Goal: Entertainment & Leisure: Consume media (video, audio)

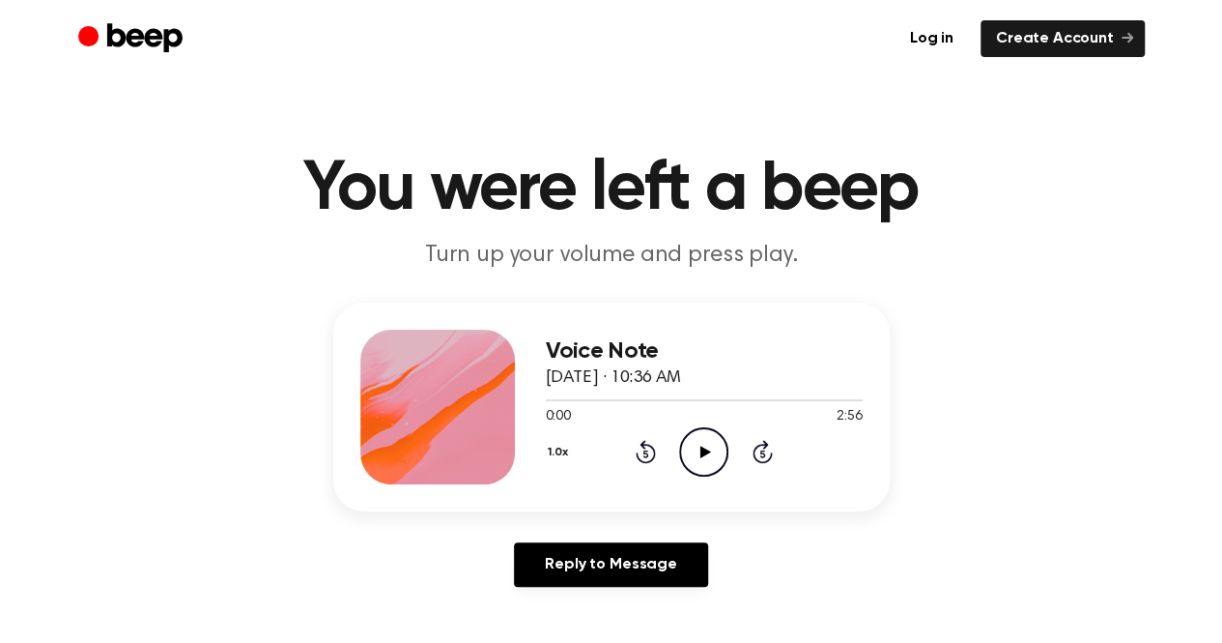
click at [698, 443] on icon "Play Audio" at bounding box center [703, 451] width 49 height 49
click at [699, 447] on icon "Play Audio" at bounding box center [703, 451] width 49 height 49
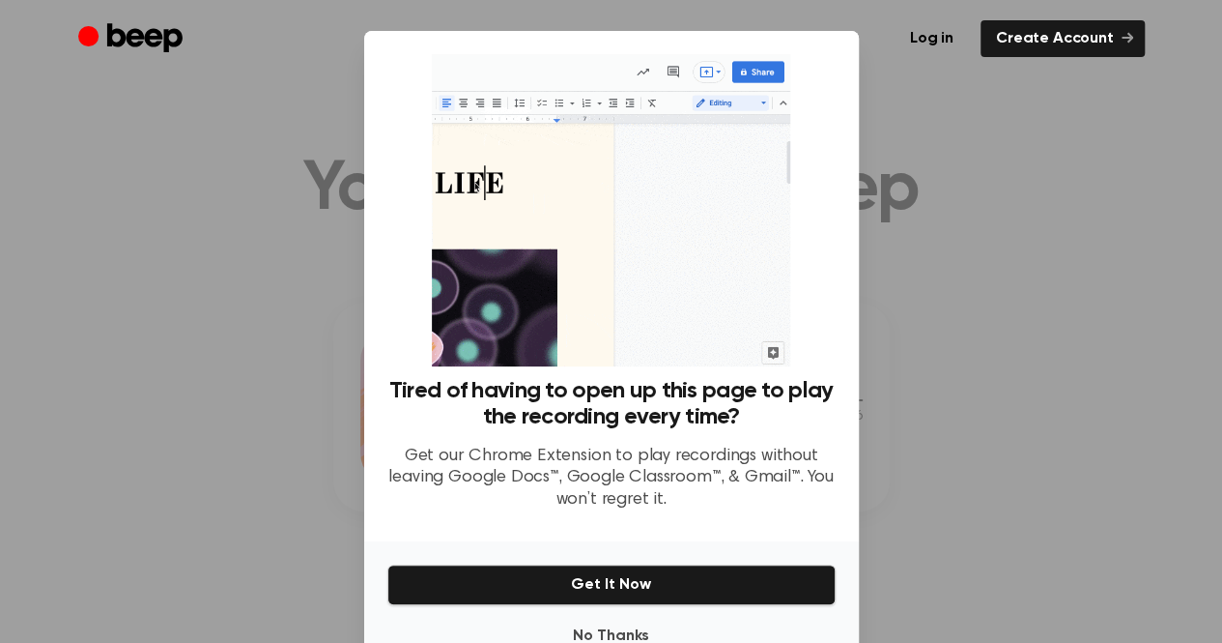
scroll to position [54, 0]
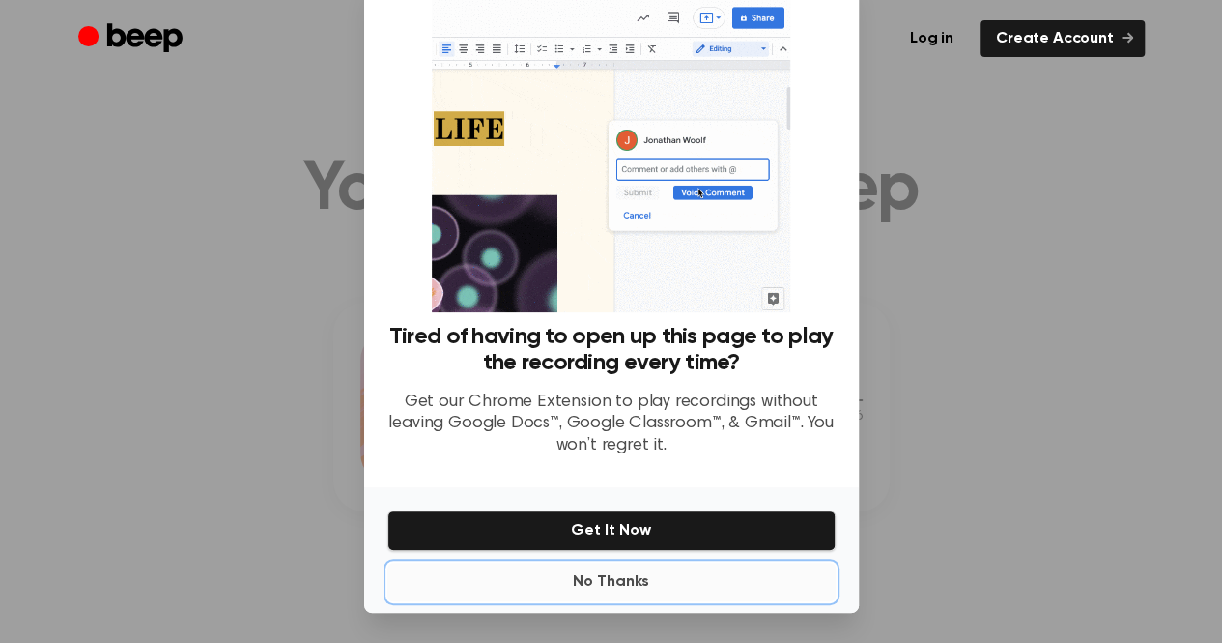
click at [612, 583] on button "No Thanks" at bounding box center [611, 581] width 448 height 39
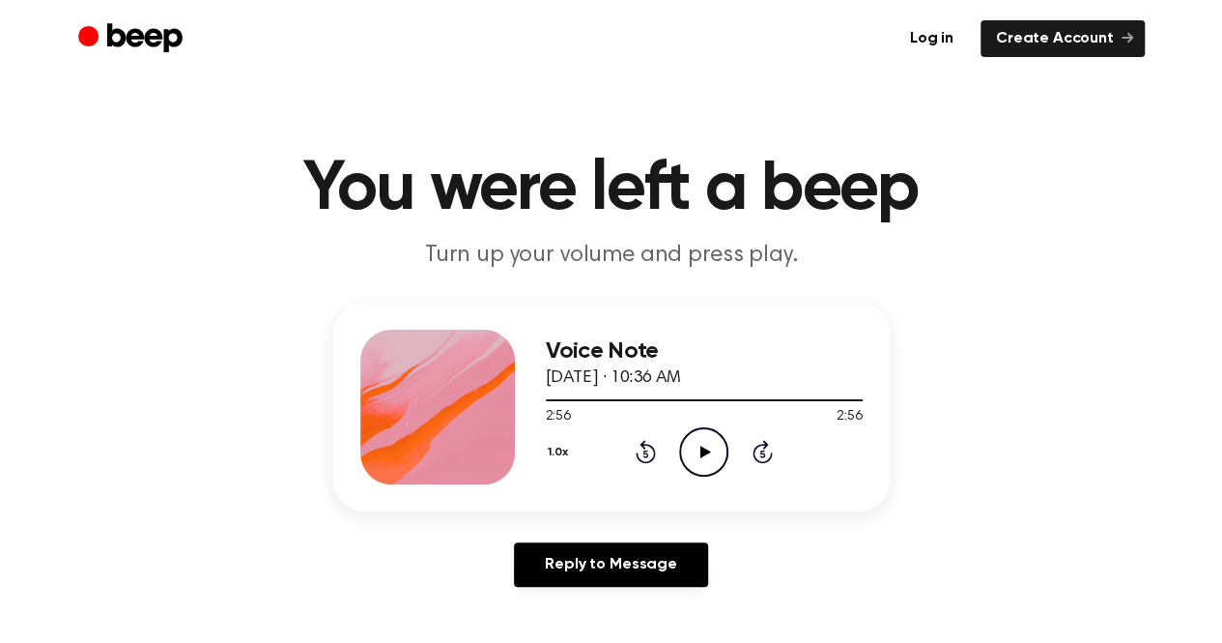
click at [703, 449] on icon at bounding box center [706, 451] width 11 height 13
click at [711, 448] on icon "Play Audio" at bounding box center [703, 451] width 49 height 49
